Goal: Information Seeking & Learning: Check status

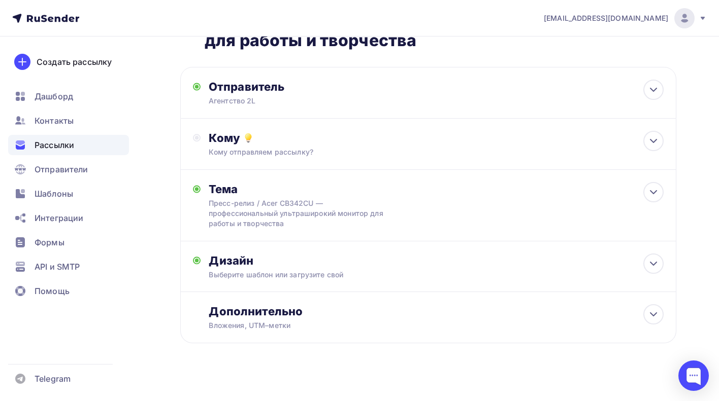
scroll to position [67, 0]
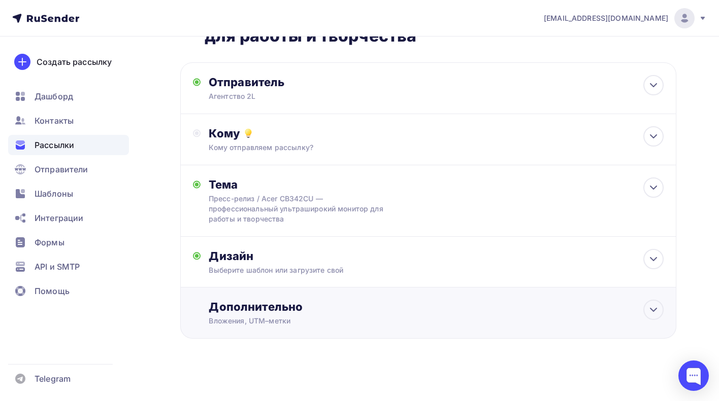
click at [419, 315] on div "Дополнительно Вложения, UTM–метки Вложения Пресс-релиз Acer CB342CU — профессио…" at bounding box center [436, 313] width 455 height 26
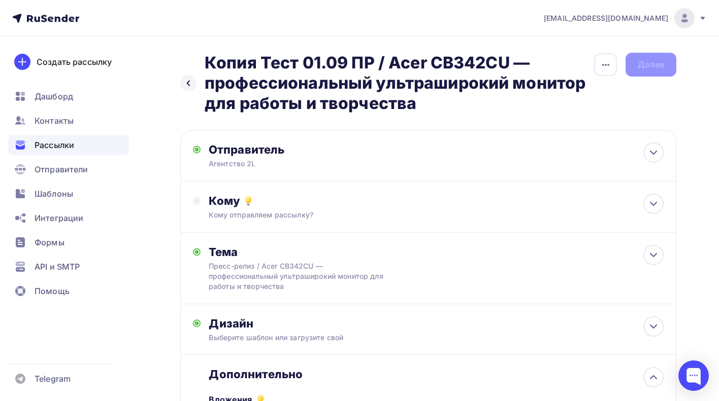
scroll to position [0, 0]
click at [192, 84] on icon at bounding box center [188, 83] width 8 height 8
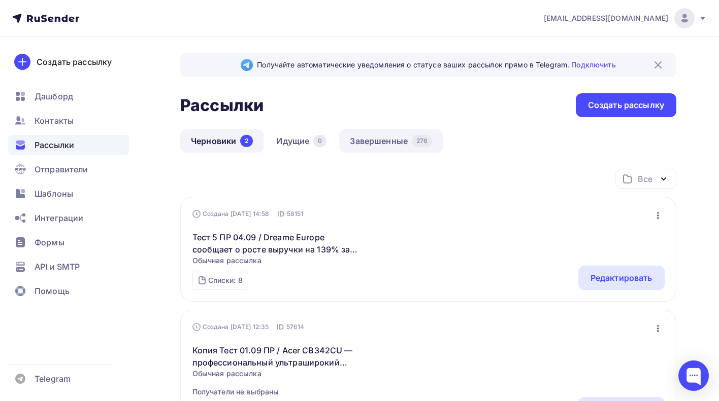
click at [398, 136] on link "Завершенные 276" at bounding box center [391, 140] width 104 height 23
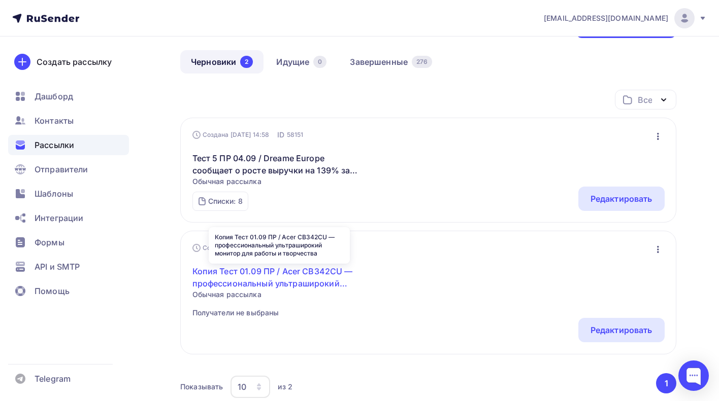
scroll to position [94, 0]
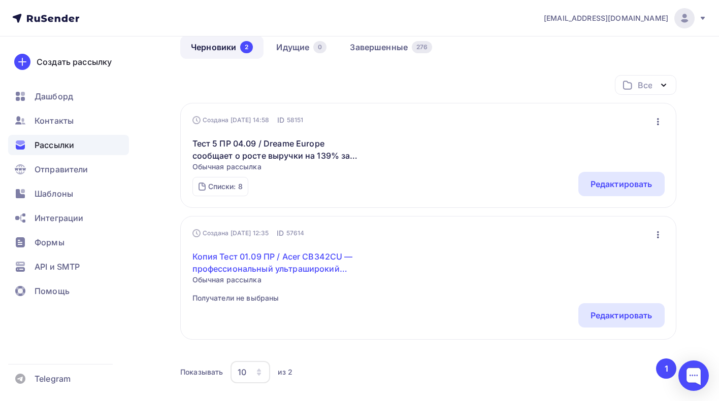
click at [308, 269] on link "Копия Тест 01.09 ПР / Acer CB342CU — профессиональный ультраширокий монитор для…" at bounding box center [279, 263] width 174 height 24
click at [305, 263] on link "Копия Тест 01.09 ПР / Acer CB342CU — профессиональный ультраширокий монитор для…" at bounding box center [279, 263] width 174 height 24
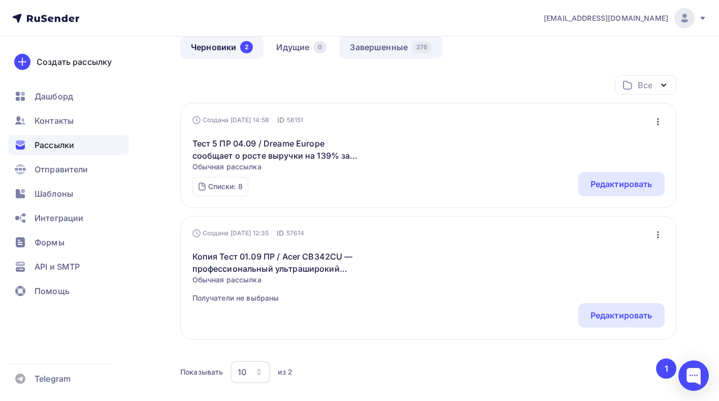
click at [381, 49] on link "Завершенные 276" at bounding box center [391, 47] width 104 height 23
click at [390, 49] on link "Завершенные 276" at bounding box center [391, 47] width 104 height 23
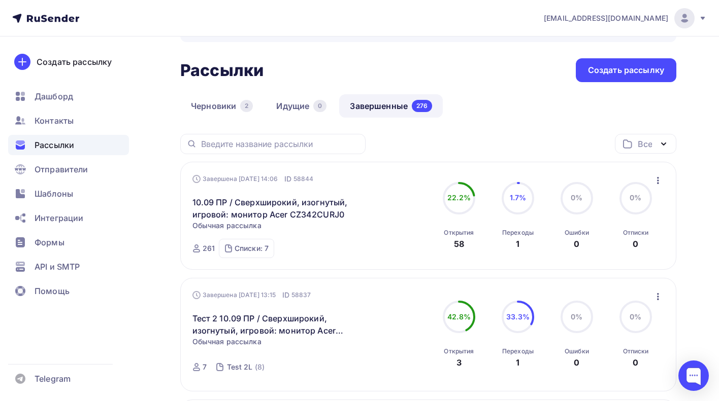
scroll to position [39, 0]
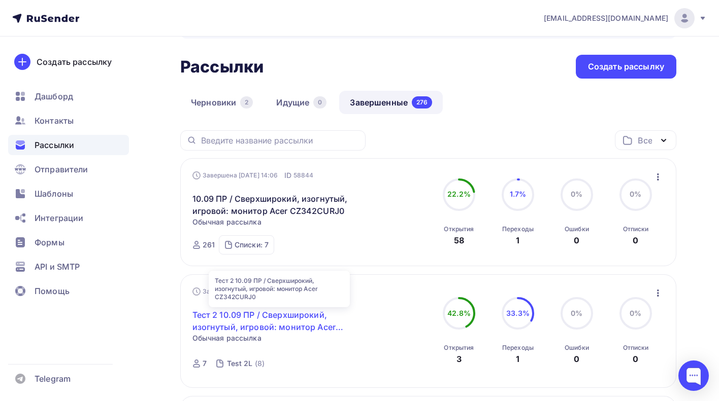
click at [288, 316] on link "Тест 2 10.09 ПР / Сверхширокий, изогнутый, игровой: монитор Acer CZ342CURJ0" at bounding box center [279, 321] width 174 height 24
click at [292, 316] on link "Тест 2 10.09 ПР / Сверхширокий, изогнутый, игровой: монитор Acer CZ342CURJ0" at bounding box center [279, 321] width 174 height 24
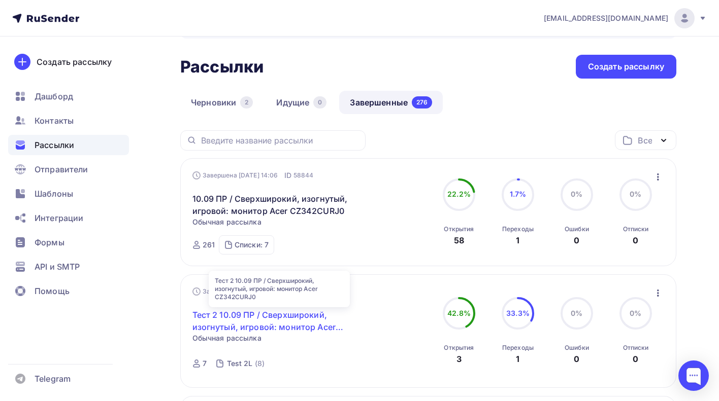
click at [292, 322] on link "Тест 2 10.09 ПР / Сверхширокий, изогнутый, игровой: монитор Acer CZ342CURJ0" at bounding box center [279, 321] width 174 height 24
click at [298, 325] on link "Тест 2 10.09 ПР / Сверхширокий, изогнутый, игровой: монитор Acer CZ342CURJ0" at bounding box center [279, 321] width 174 height 24
click at [291, 326] on link "Тест 2 10.09 ПР / Сверхширокий, изогнутый, игровой: монитор Acer CZ342CURJ0" at bounding box center [279, 321] width 174 height 24
click at [294, 317] on link "Тест 2 10.09 ПР / Сверхширокий, изогнутый, игровой: монитор Acer CZ342CURJ0" at bounding box center [279, 321] width 174 height 24
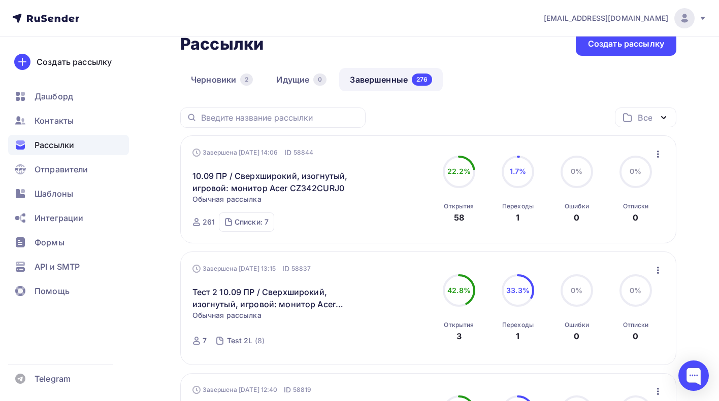
scroll to position [61, 0]
click at [657, 272] on icon "button" at bounding box center [658, 270] width 2 height 7
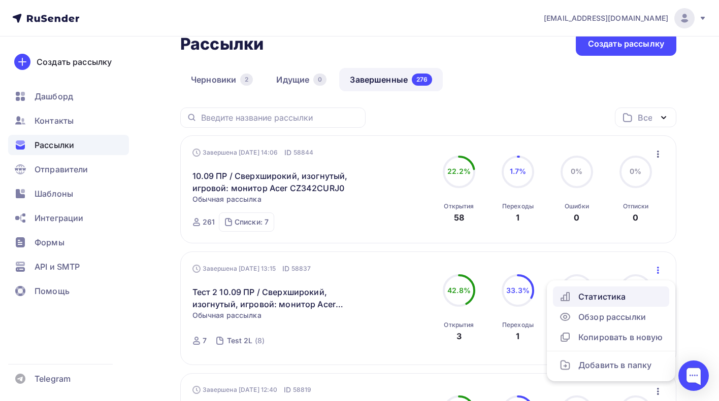
click at [608, 301] on div "Статистика" at bounding box center [611, 297] width 104 height 12
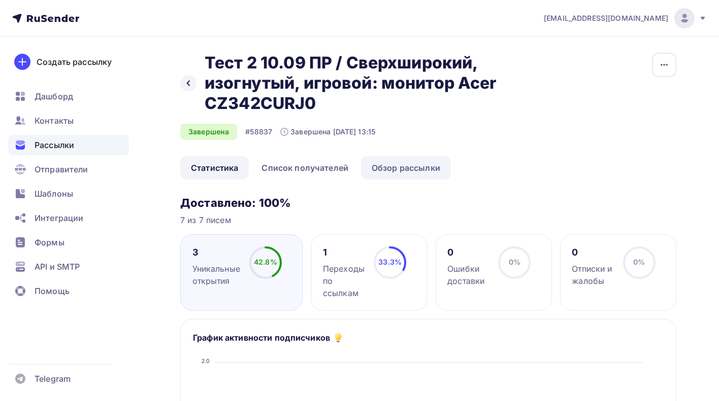
click at [416, 170] on link "Обзор рассылки" at bounding box center [406, 167] width 90 height 23
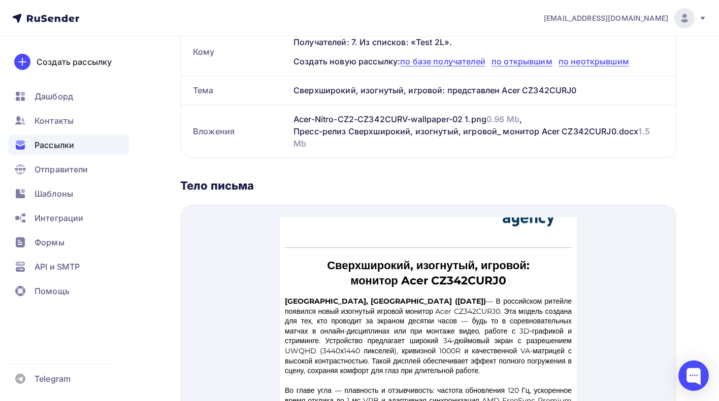
scroll to position [93, 0]
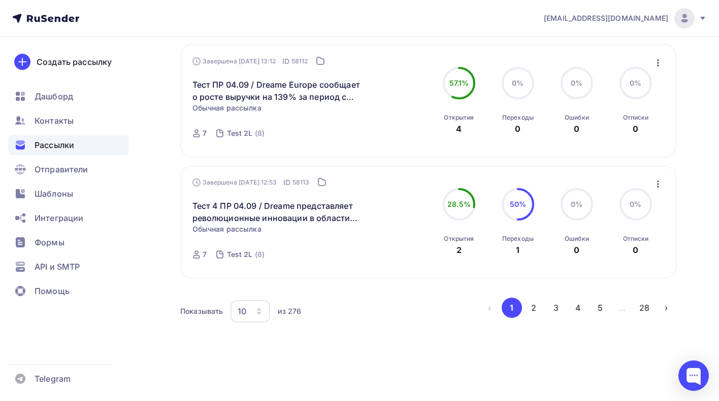
scroll to position [1113, 0]
click at [577, 309] on button "4" at bounding box center [577, 308] width 20 height 20
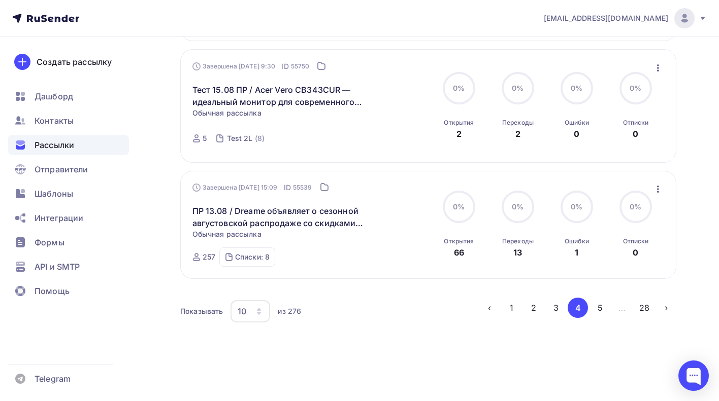
scroll to position [138, 0]
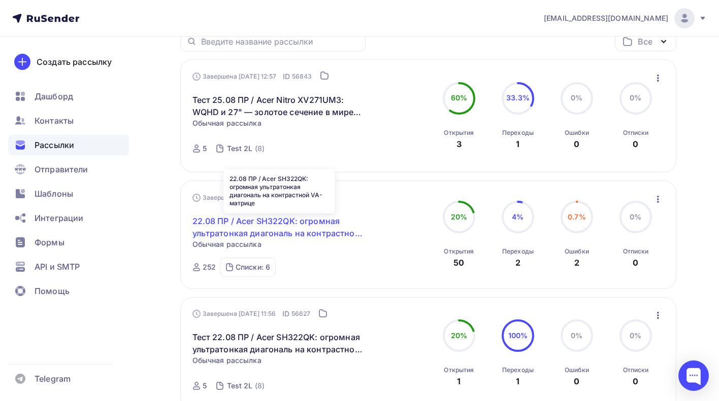
click at [311, 228] on link "22.08 ПР / Acer SH322QK: огромная ультратонкая диагональ на контрастной VA-матр…" at bounding box center [279, 227] width 174 height 24
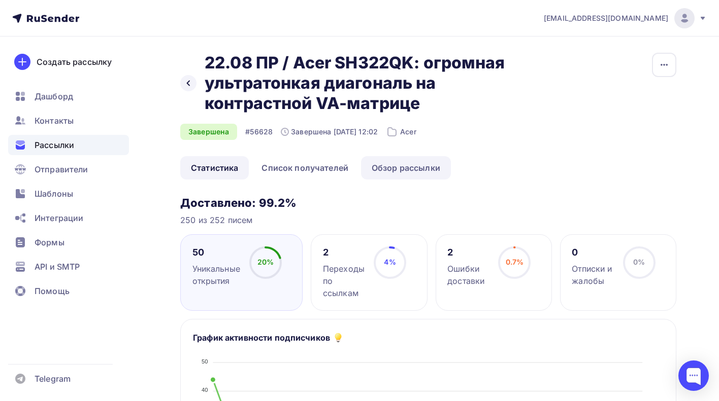
click at [401, 172] on link "Обзор рассылки" at bounding box center [406, 167] width 90 height 23
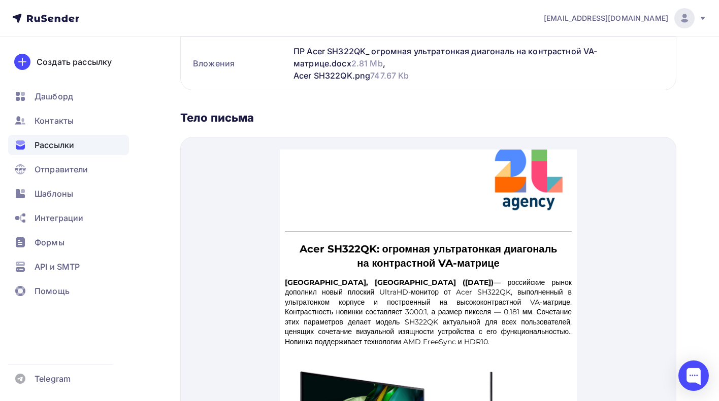
scroll to position [39, 0]
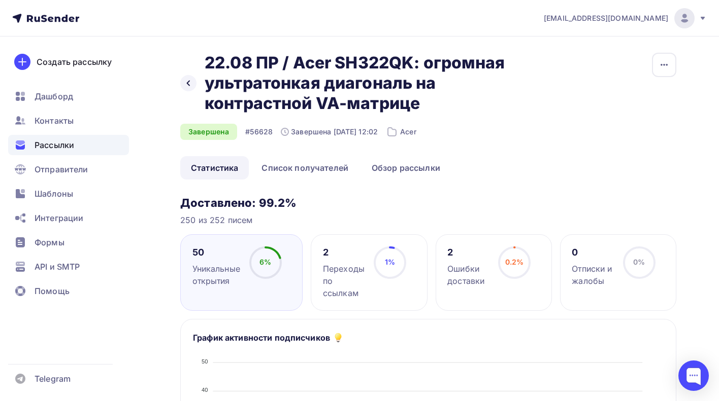
scroll to position [1, 0]
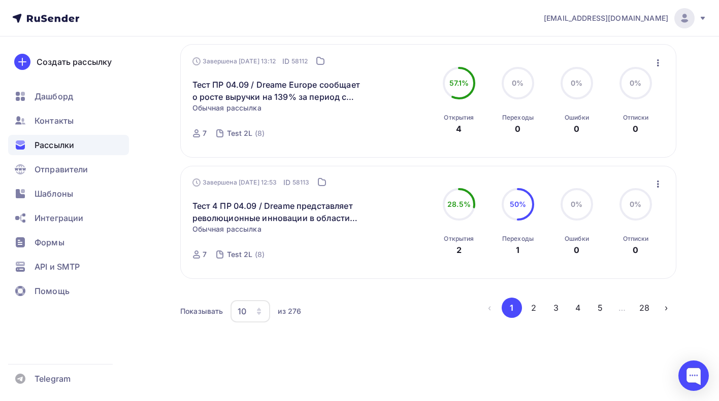
scroll to position [1113, 0]
click at [602, 308] on button "5" at bounding box center [600, 308] width 20 height 20
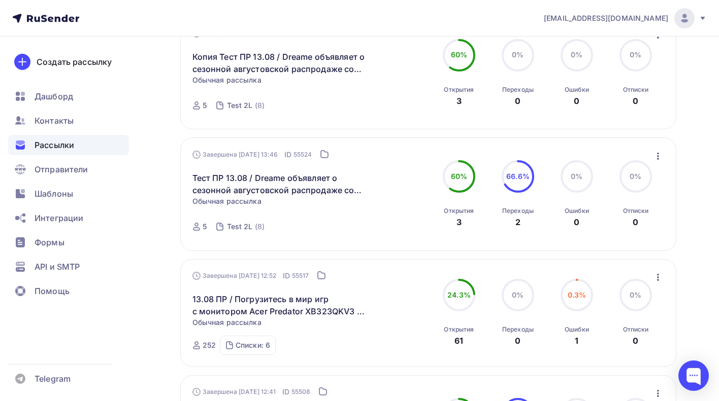
scroll to position [374, 0]
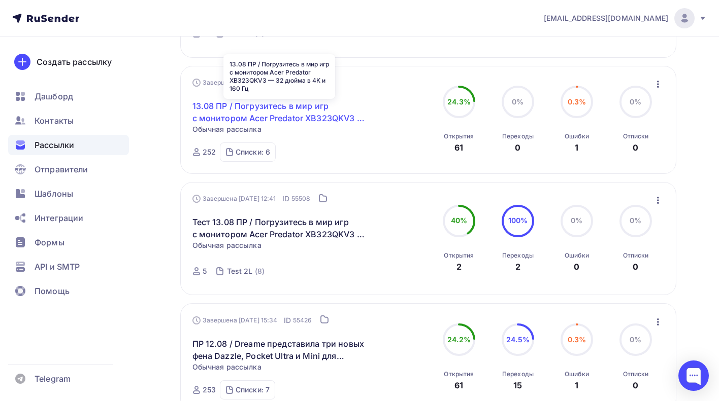
click at [306, 112] on link "13.08 ПР / Погрузитесь в мир игр с монитором Acer Predator XB323QKV3 — 32 дюйма…" at bounding box center [279, 112] width 174 height 24
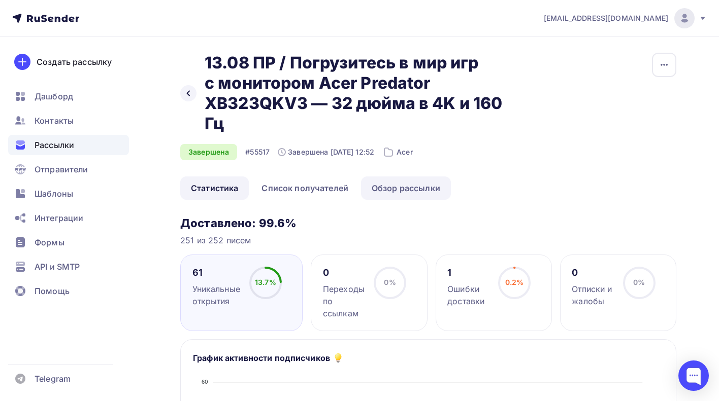
click at [417, 184] on link "Обзор рассылки" at bounding box center [406, 188] width 90 height 23
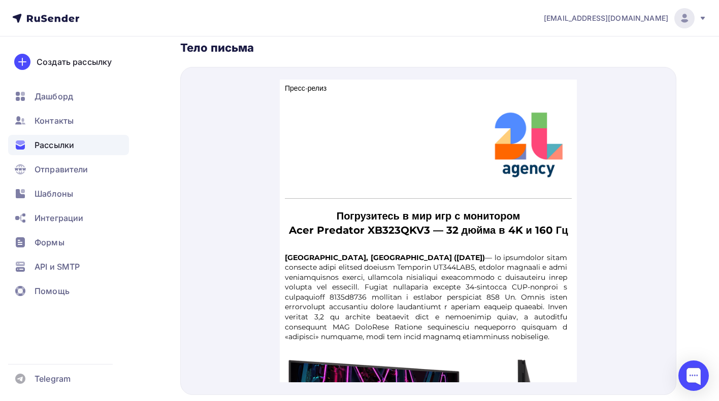
scroll to position [8, 0]
